Goal: Transaction & Acquisition: Purchase product/service

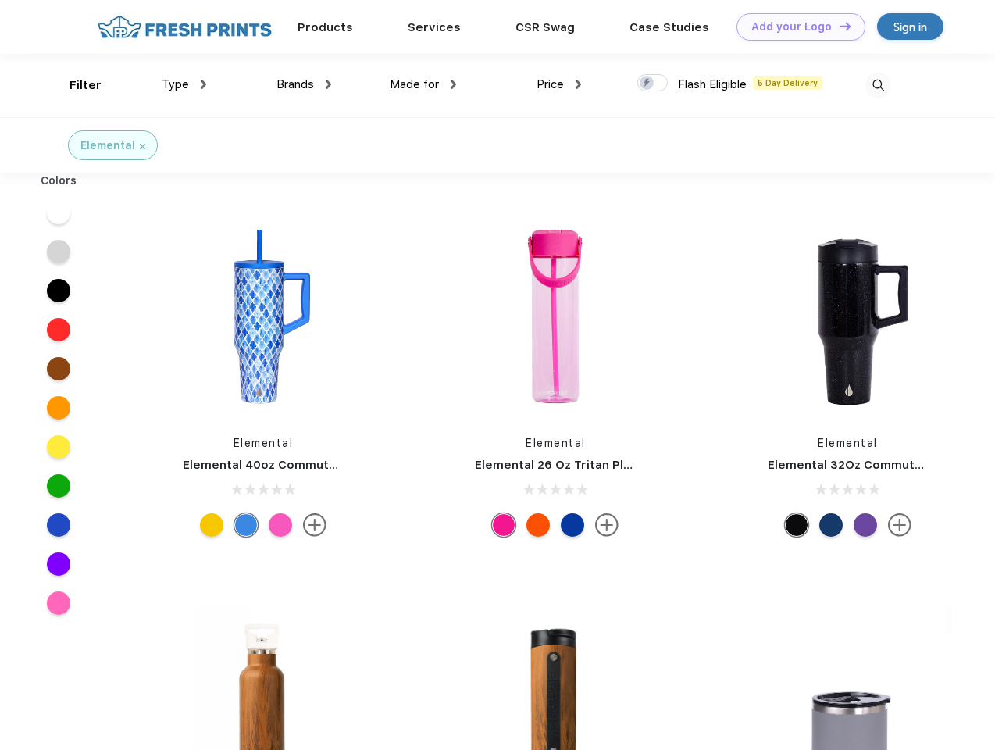
click at [795, 27] on link "Add your Logo Design Tool" at bounding box center [800, 26] width 129 height 27
click at [0, 0] on div "Design Tool" at bounding box center [0, 0] width 0 height 0
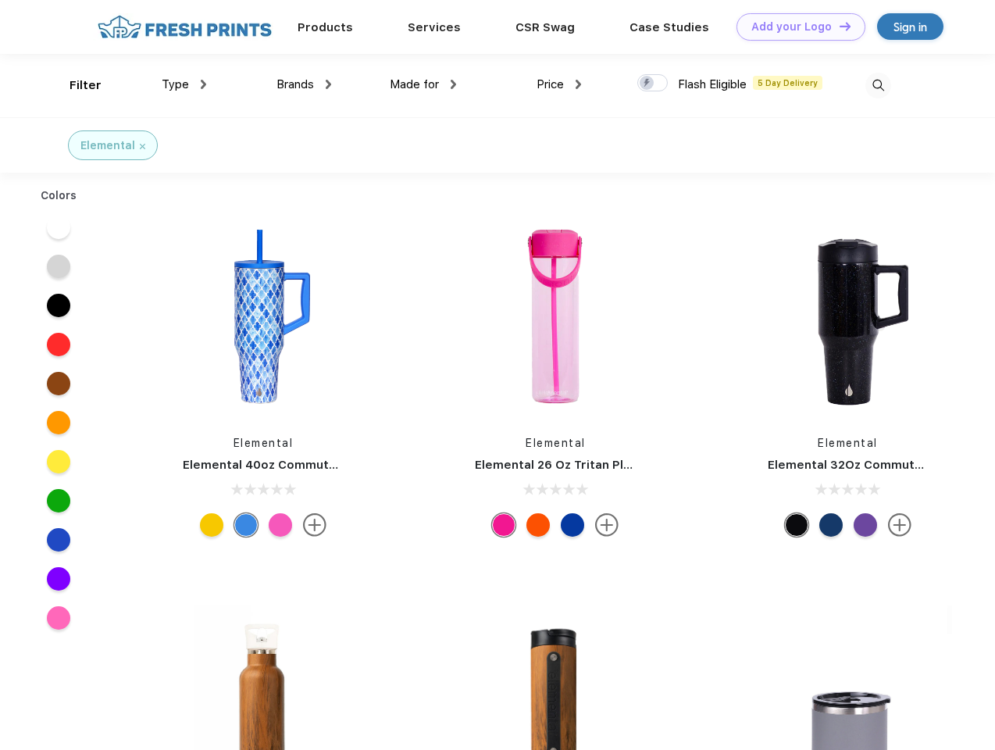
click at [838, 26] on link "Add your Logo Design Tool" at bounding box center [800, 26] width 129 height 27
click at [75, 85] on div "Filter" at bounding box center [86, 86] width 32 height 18
click at [184, 84] on span "Type" at bounding box center [175, 84] width 27 height 14
click at [304, 84] on span "Brands" at bounding box center [294, 84] width 37 height 14
click at [423, 84] on span "Made for" at bounding box center [414, 84] width 49 height 14
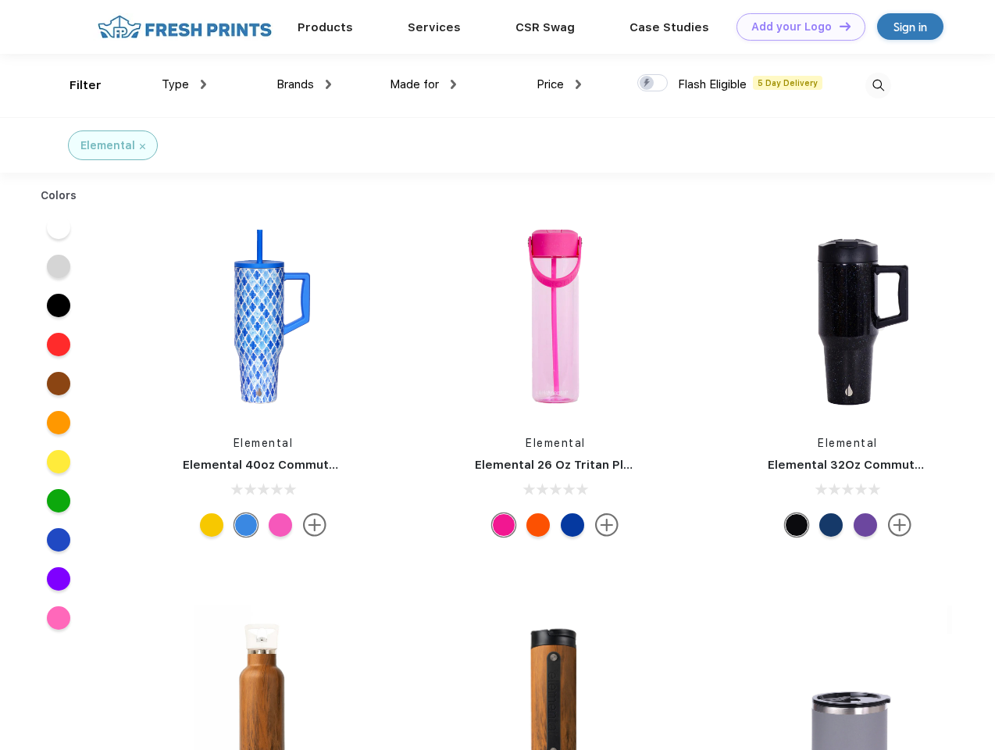
click at [559, 84] on span "Price" at bounding box center [550, 84] width 27 height 14
click at [653, 84] on div at bounding box center [652, 82] width 30 height 17
click at [647, 84] on input "checkbox" at bounding box center [642, 78] width 10 height 10
click at [878, 85] on img at bounding box center [878, 86] width 26 height 26
